Goal: Find contact information: Find contact information

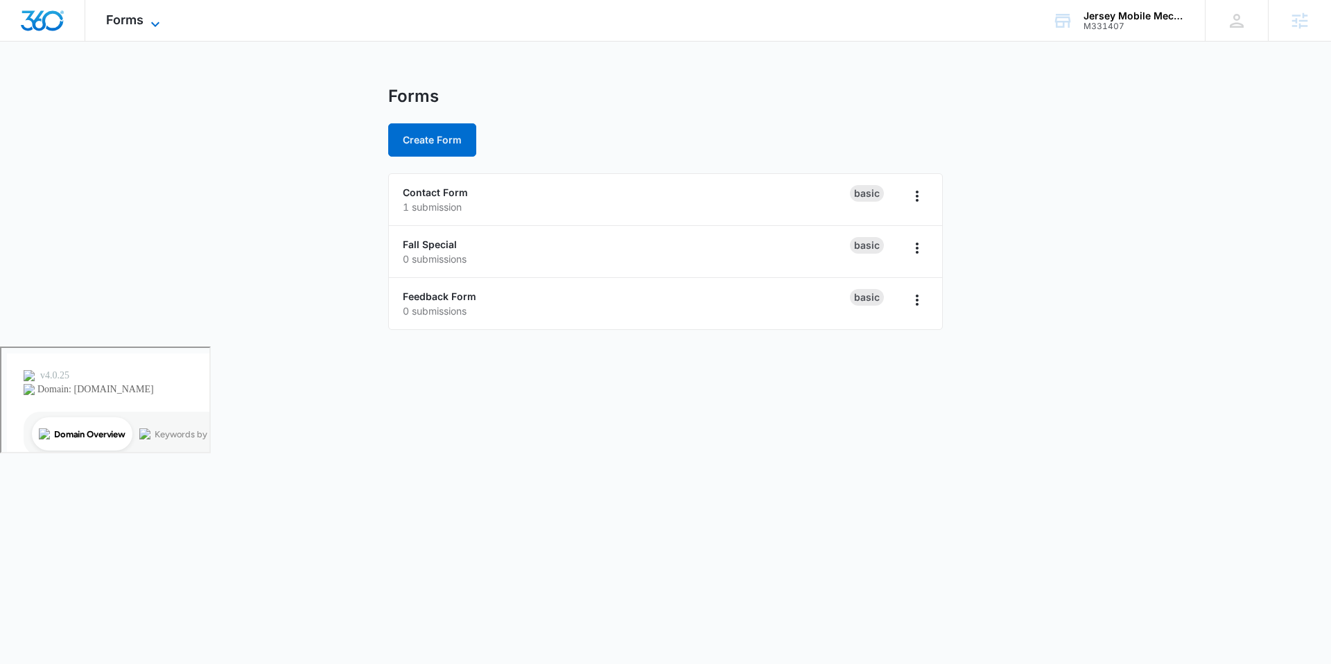
click at [149, 18] on icon at bounding box center [155, 24] width 17 height 17
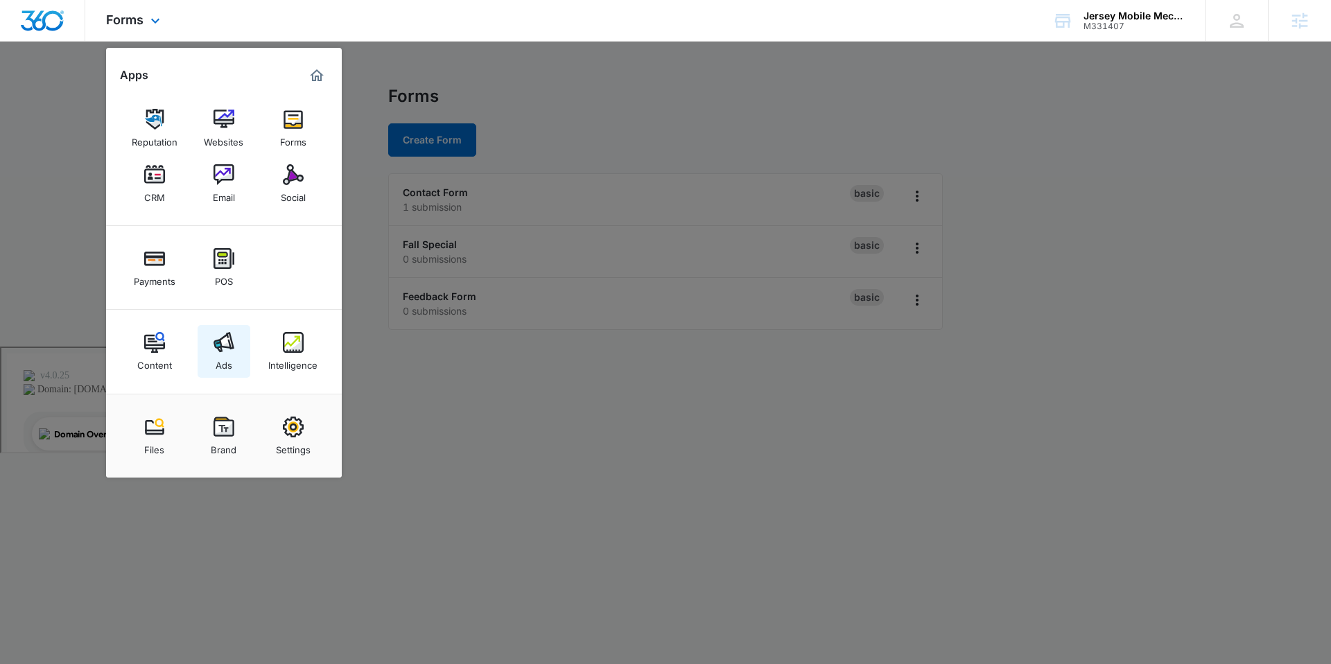
click at [228, 338] on img at bounding box center [224, 342] width 21 height 21
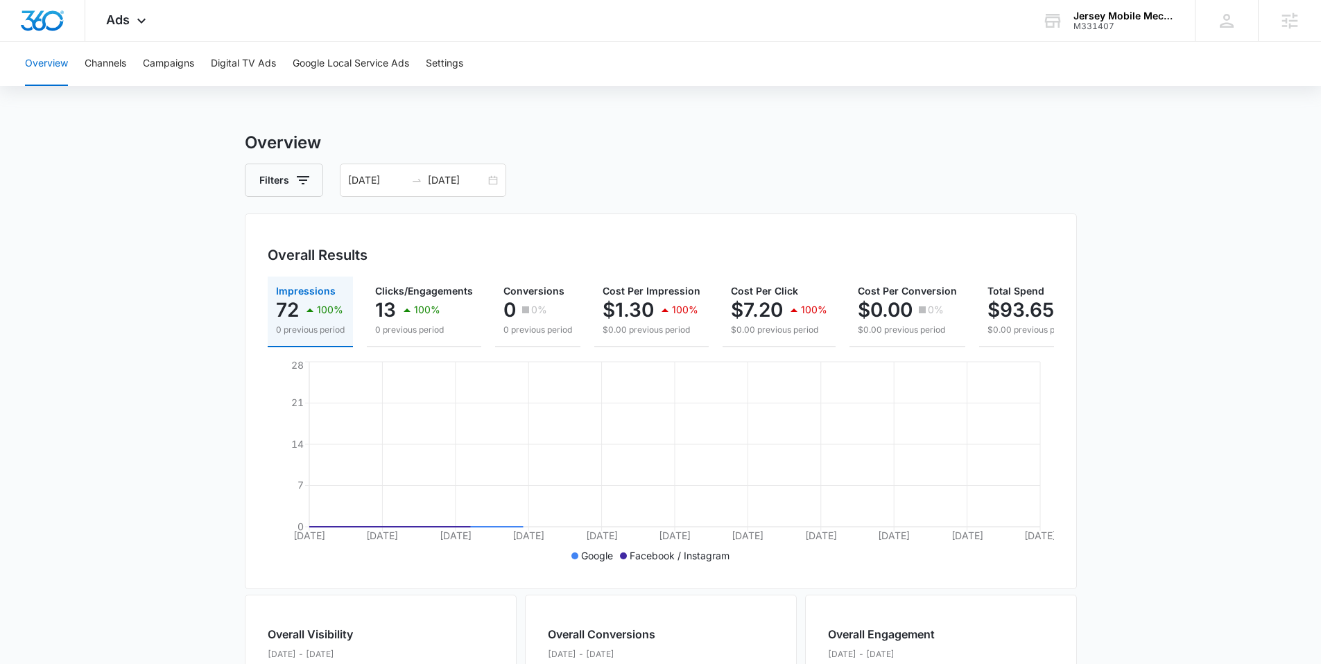
click at [470, 74] on div "Overview Channels Campaigns Digital TV Ads Google Local Service Ads Settings" at bounding box center [660, 64] width 1287 height 44
click at [455, 59] on button "Settings" at bounding box center [444, 64] width 37 height 44
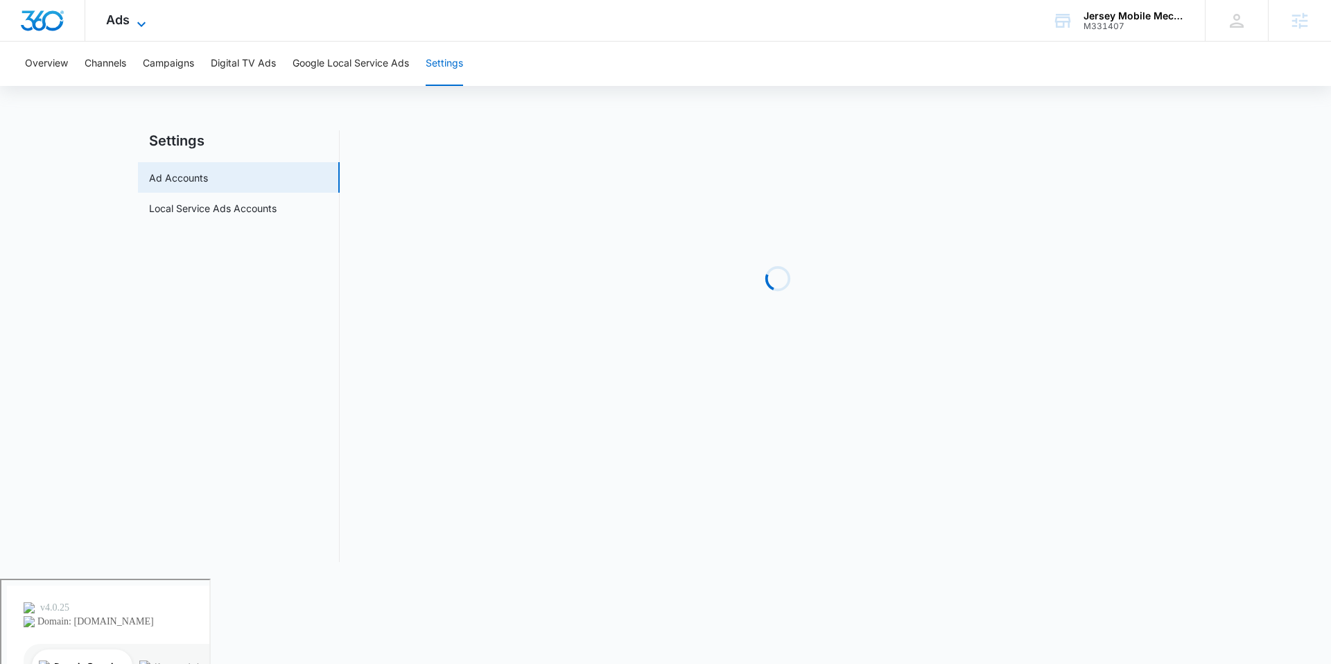
click at [134, 19] on icon at bounding box center [141, 24] width 17 height 17
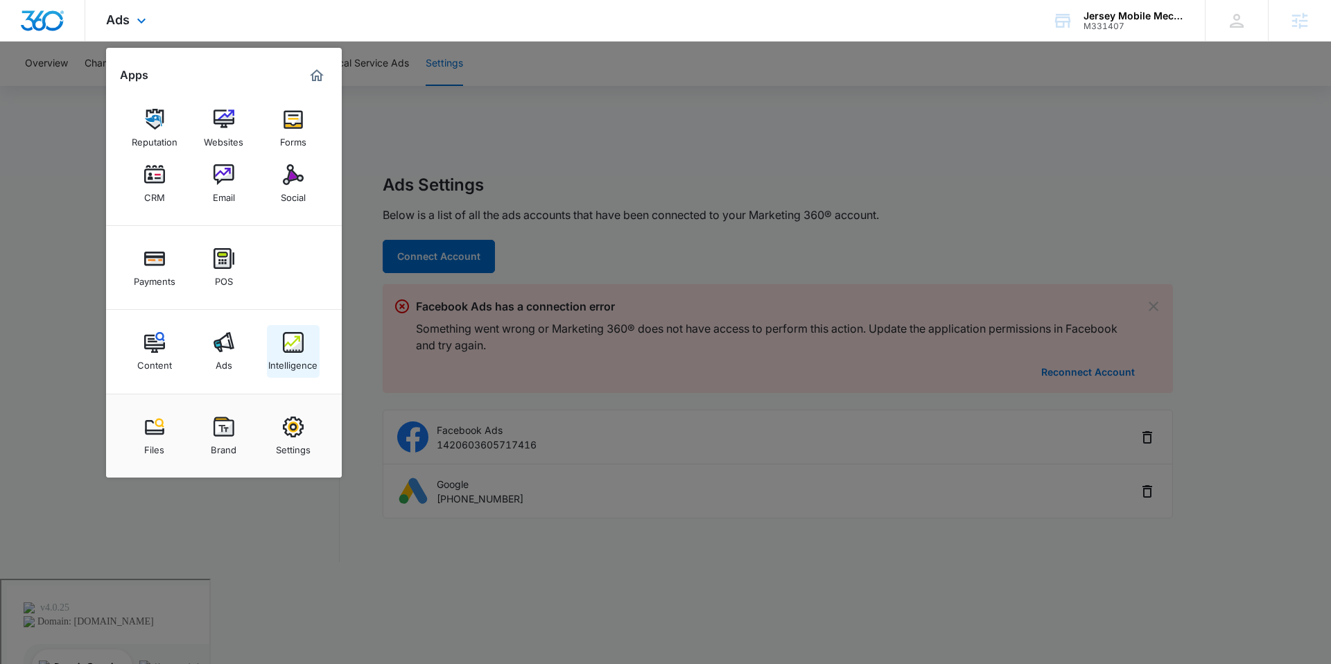
click at [298, 352] on img at bounding box center [293, 342] width 21 height 21
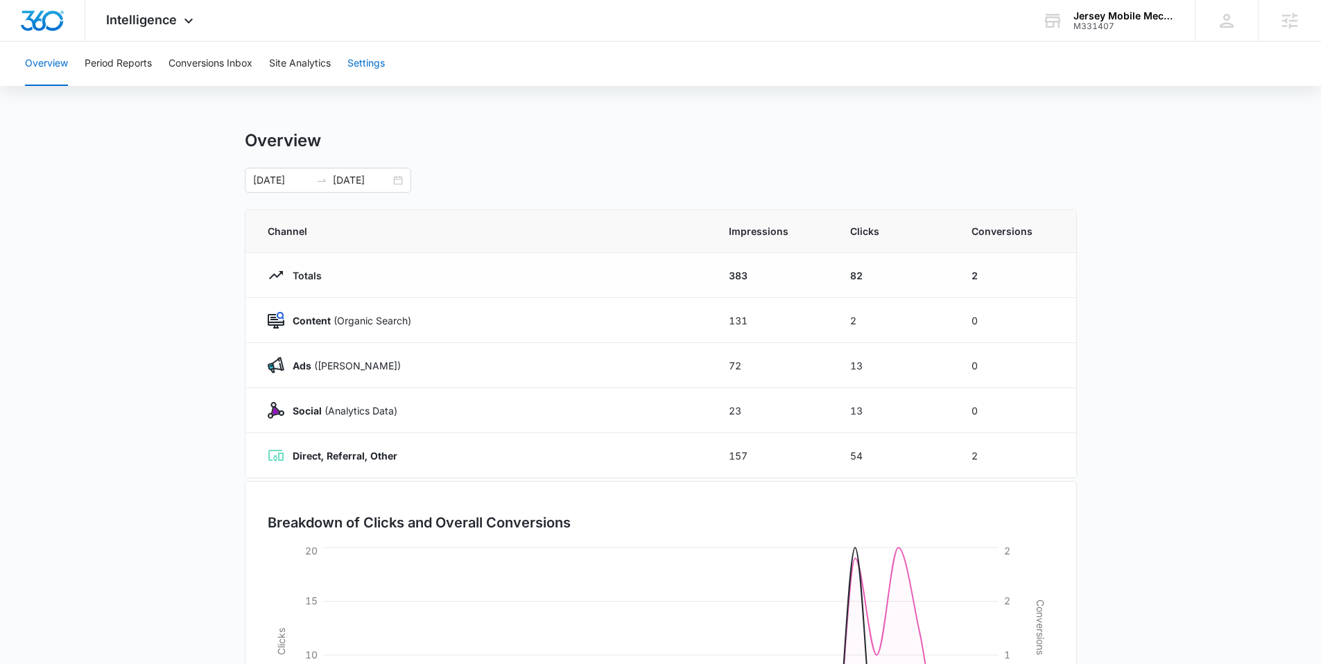
click at [361, 65] on button "Settings" at bounding box center [365, 64] width 37 height 44
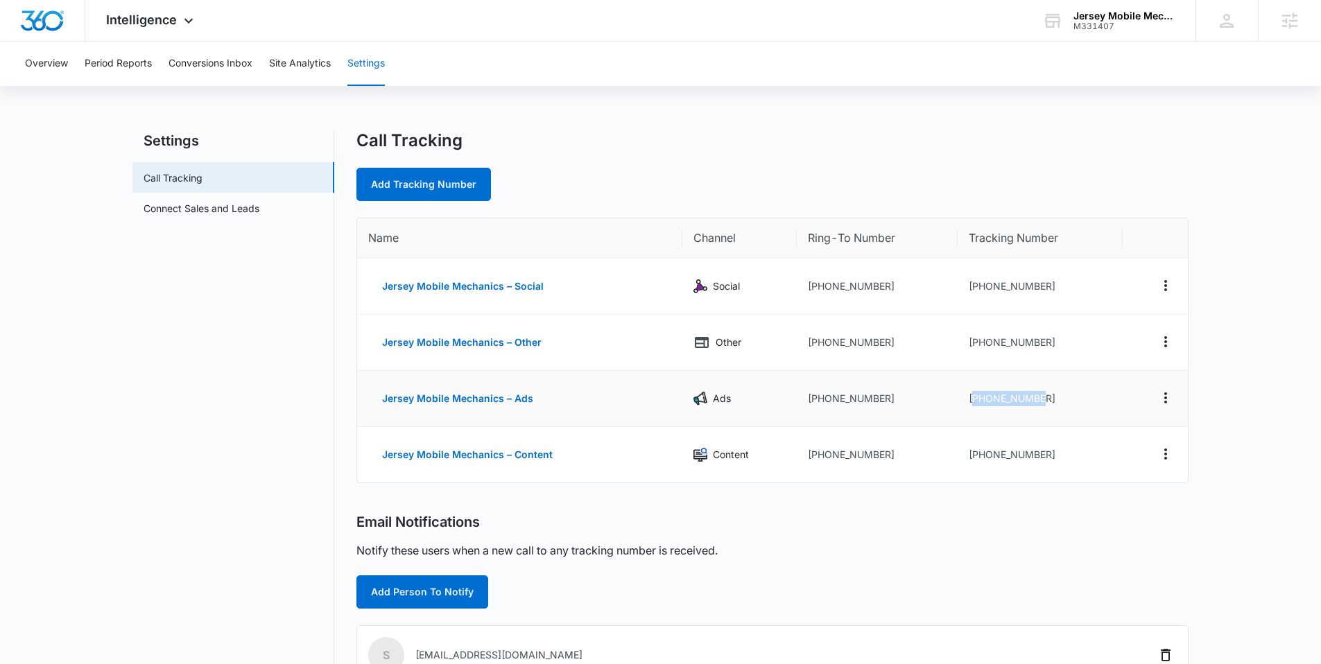
drag, startPoint x: 974, startPoint y: 399, endPoint x: 1059, endPoint y: 396, distance: 85.3
click at [1059, 396] on td "[PHONE_NUMBER]" at bounding box center [1039, 399] width 164 height 56
copy td "15404258377"
click at [1002, 403] on td "[PHONE_NUMBER]" at bounding box center [1039, 399] width 164 height 56
drag, startPoint x: 978, startPoint y: 400, endPoint x: 1064, endPoint y: 399, distance: 86.0
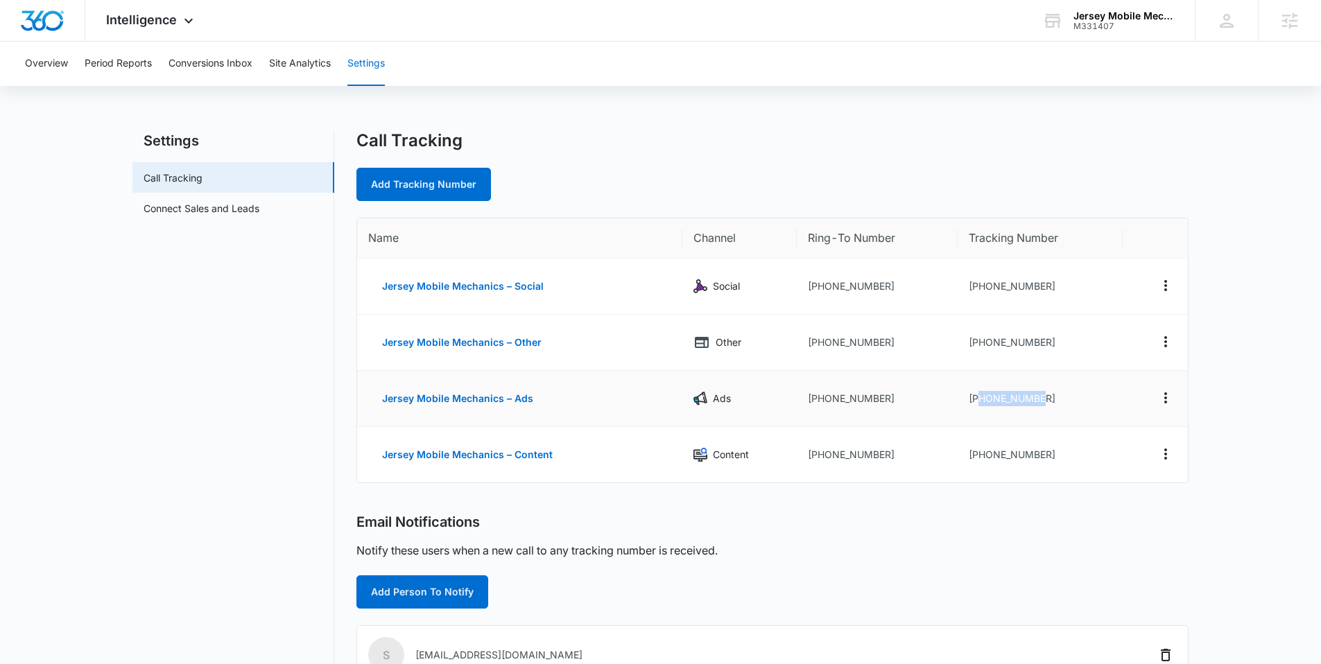
click at [1064, 399] on td "[PHONE_NUMBER]" at bounding box center [1039, 399] width 164 height 56
copy td "5404258377"
